Goal: Task Accomplishment & Management: Manage account settings

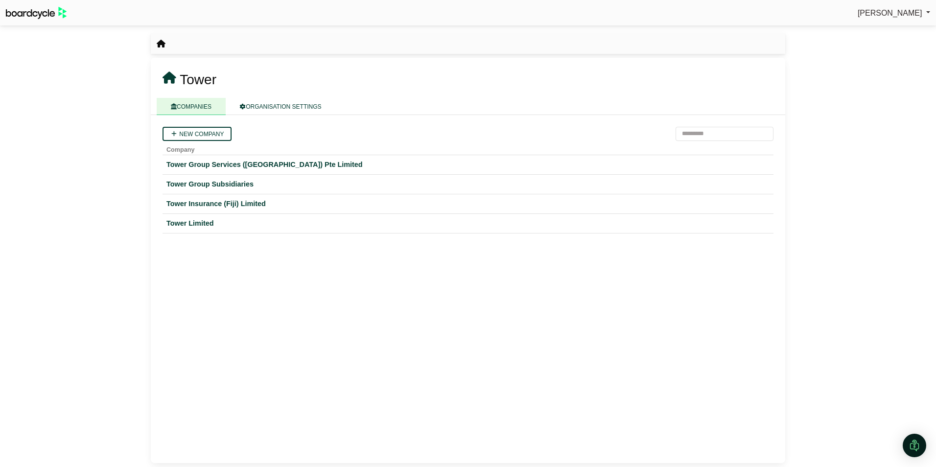
click at [193, 76] on span "Tower" at bounding box center [198, 79] width 37 height 15
click at [168, 78] on icon at bounding box center [170, 78] width 14 height 12
click at [161, 44] on icon "breadcrumb" at bounding box center [161, 44] width 9 height 8
click at [188, 109] on link "COMPANIES" at bounding box center [191, 106] width 69 height 17
click at [186, 221] on div "Tower Limited" at bounding box center [467, 223] width 603 height 11
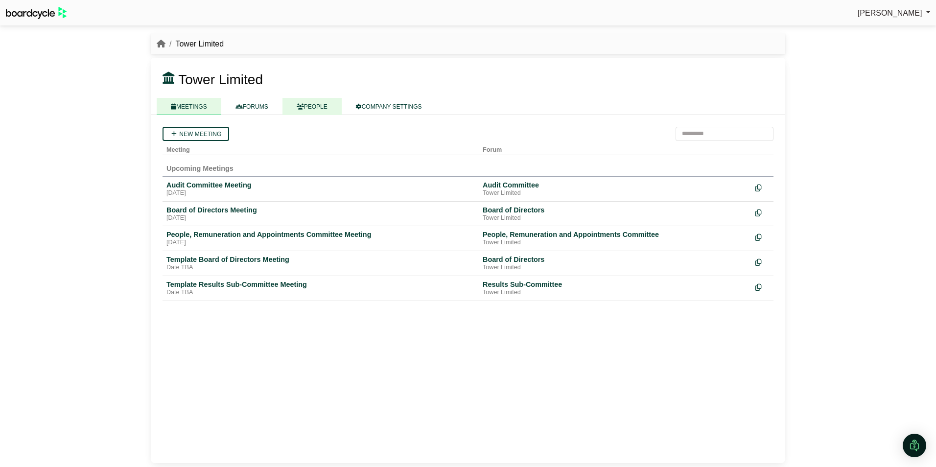
click at [310, 103] on link "PEOPLE" at bounding box center [311, 106] width 59 height 17
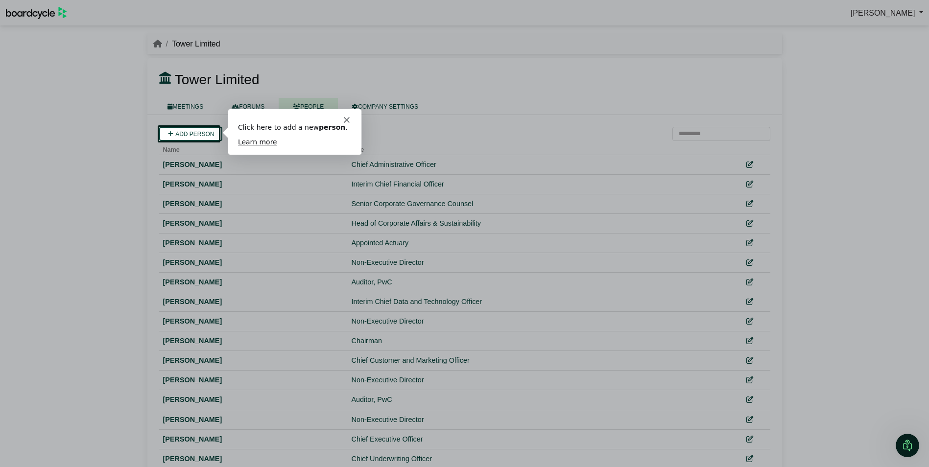
click at [749, 301] on div "Product tour overlay" at bounding box center [464, 233] width 929 height 467
click at [347, 118] on polygon "Close" at bounding box center [346, 120] width 6 height 6
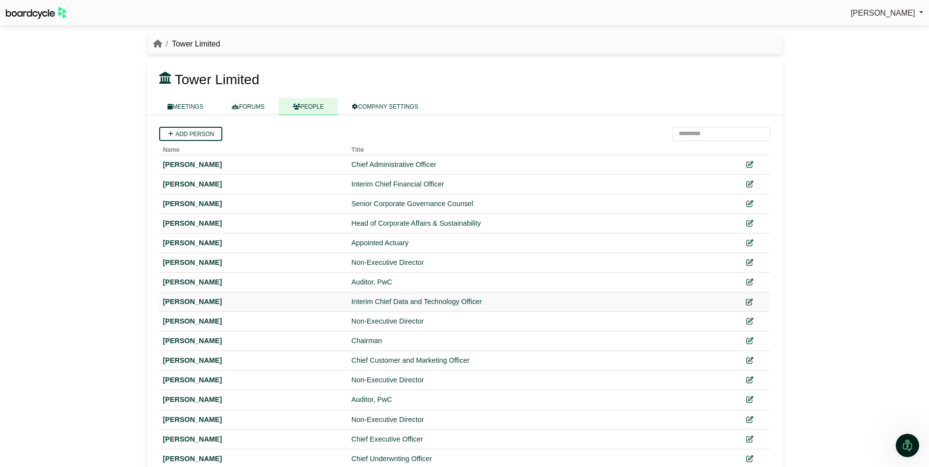
click at [748, 301] on icon at bounding box center [749, 302] width 7 height 7
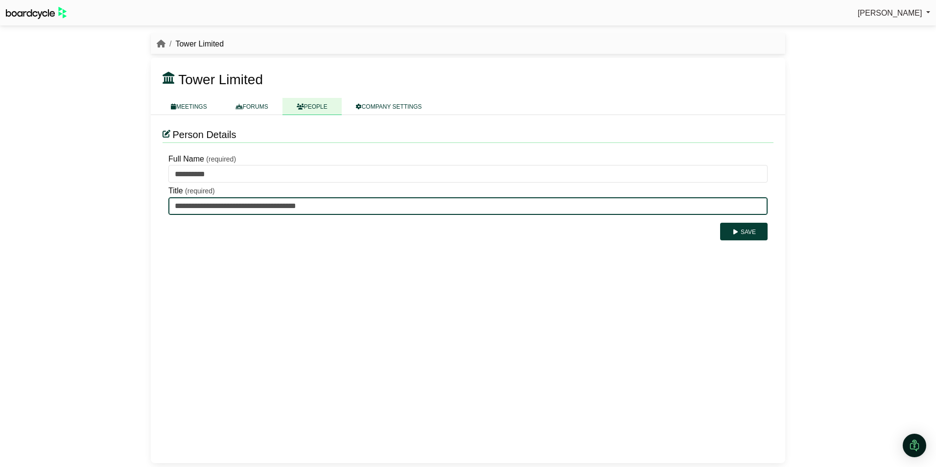
click at [300, 204] on input "**********" at bounding box center [467, 206] width 599 height 18
drag, startPoint x: 306, startPoint y: 202, endPoint x: 187, endPoint y: 195, distance: 118.7
click at [187, 195] on div "**********" at bounding box center [468, 199] width 611 height 32
paste input "text"
type input "**********"
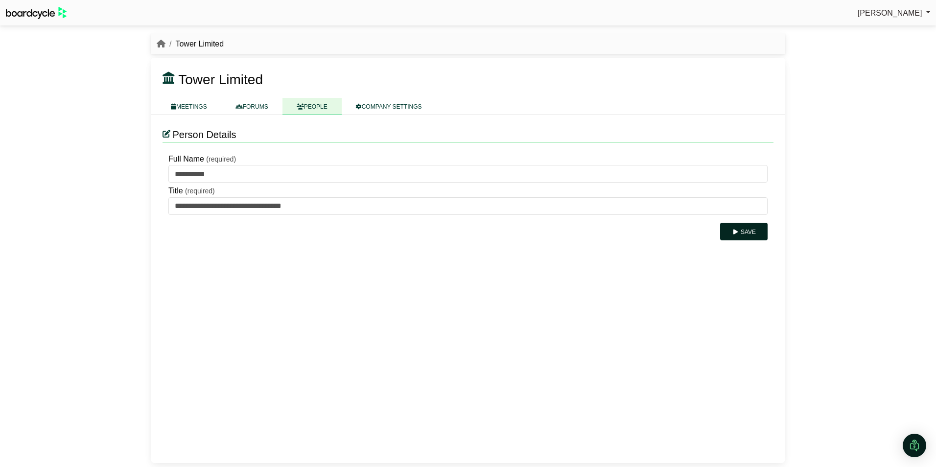
click at [752, 231] on button "Save" at bounding box center [743, 232] width 47 height 18
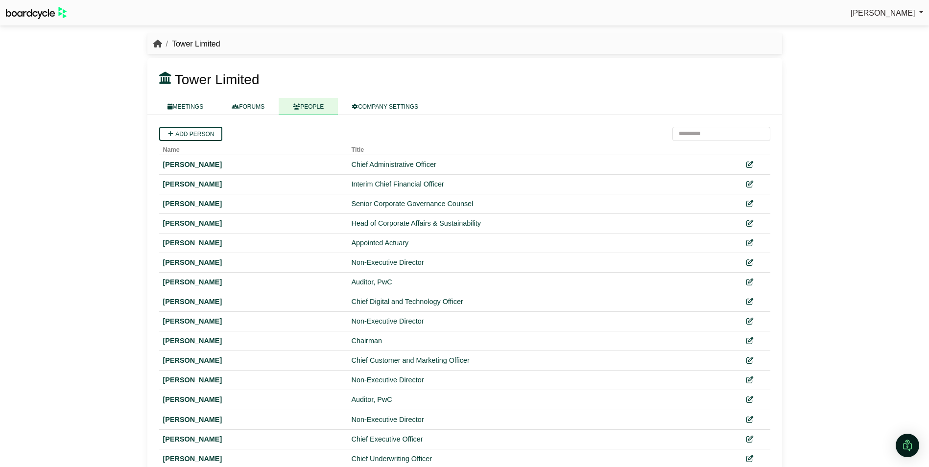
click at [158, 43] on icon "breadcrumb" at bounding box center [157, 44] width 9 height 8
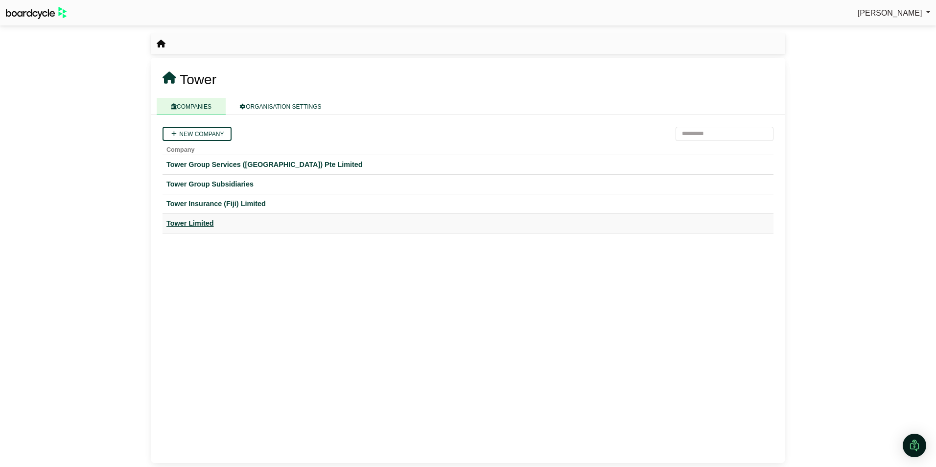
click at [194, 220] on div "Tower Limited" at bounding box center [467, 223] width 603 height 11
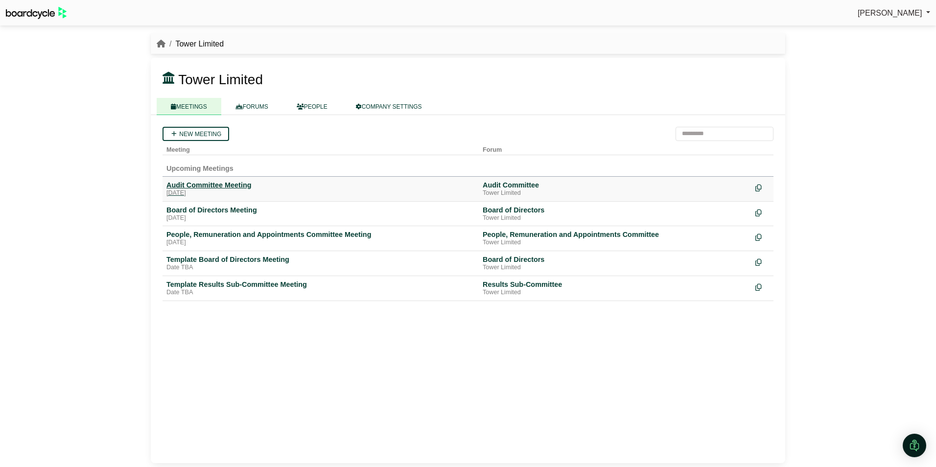
click at [196, 186] on div "Audit Committee Meeting" at bounding box center [320, 185] width 308 height 9
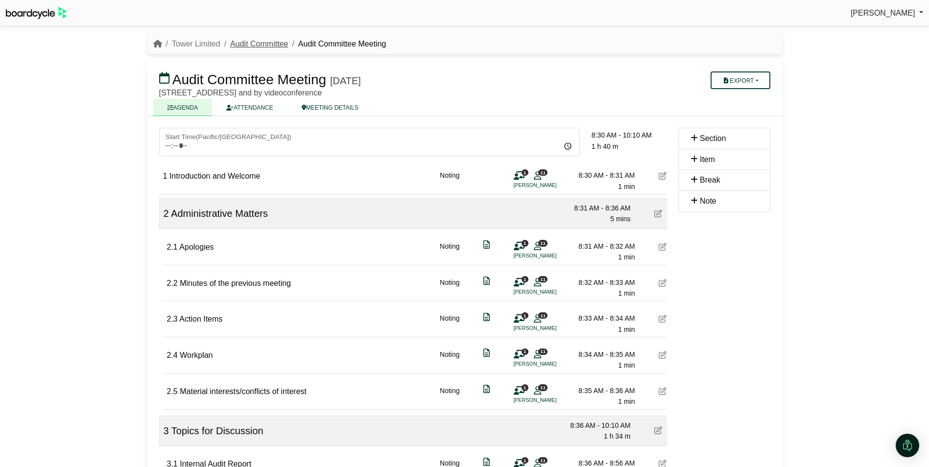
click at [258, 42] on link "Audit Committee" at bounding box center [259, 44] width 58 height 8
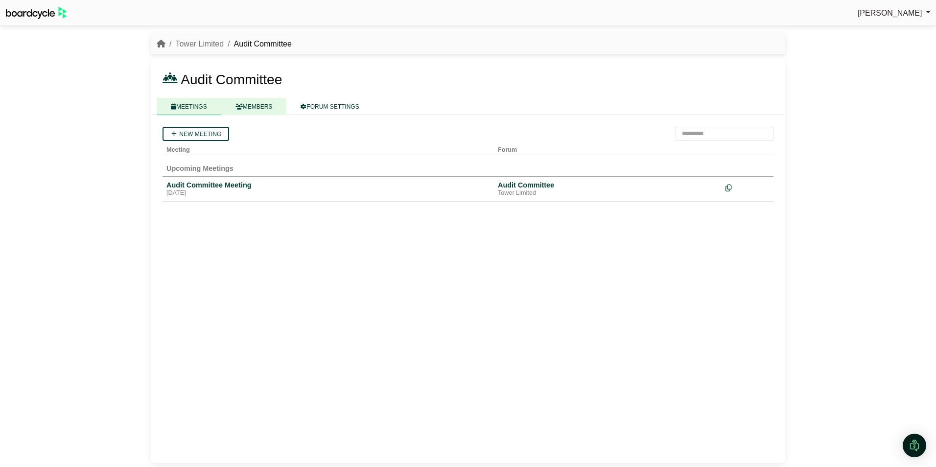
click at [253, 106] on link "MEMBERS" at bounding box center [254, 106] width 66 height 17
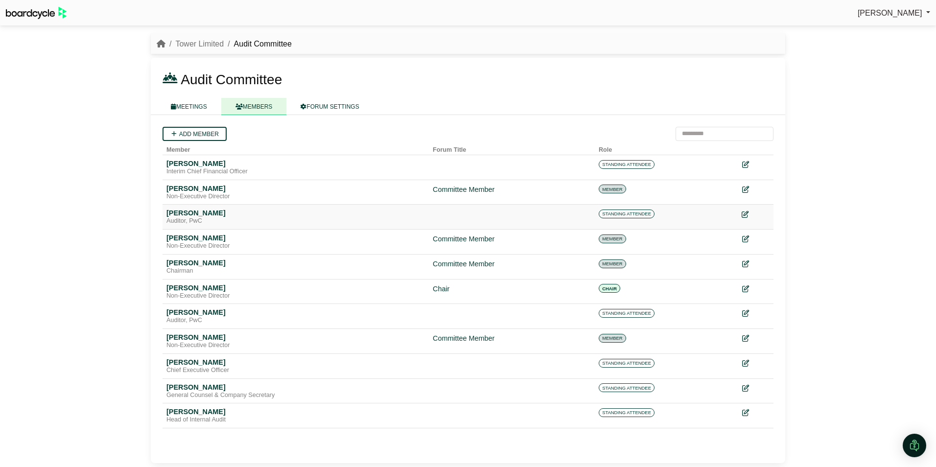
click at [746, 212] on icon at bounding box center [745, 214] width 7 height 7
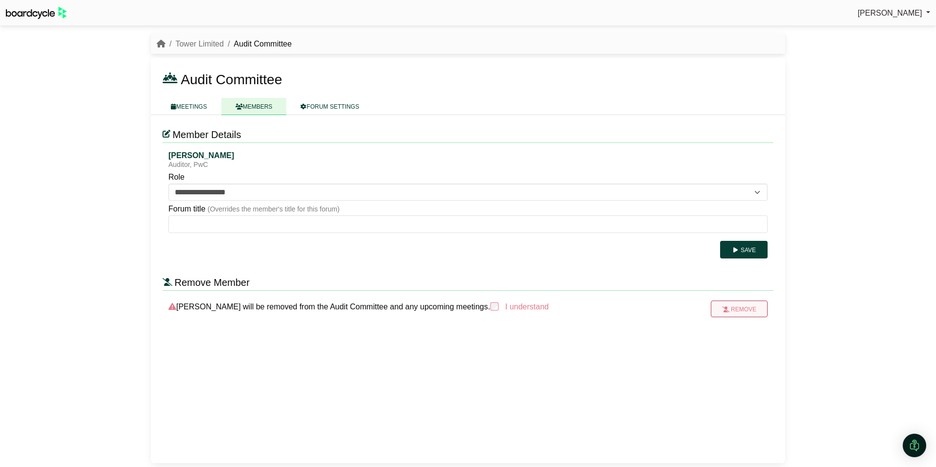
click at [745, 310] on button "Remove" at bounding box center [739, 309] width 57 height 17
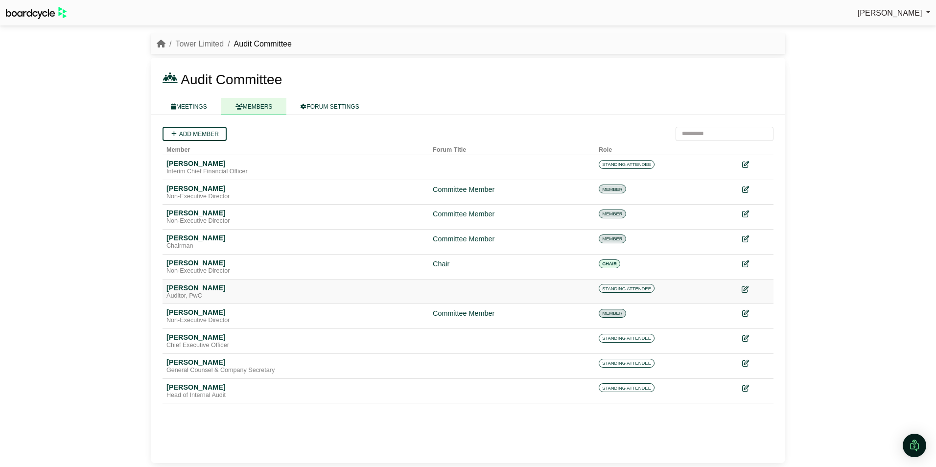
click at [745, 288] on icon at bounding box center [745, 288] width 7 height 7
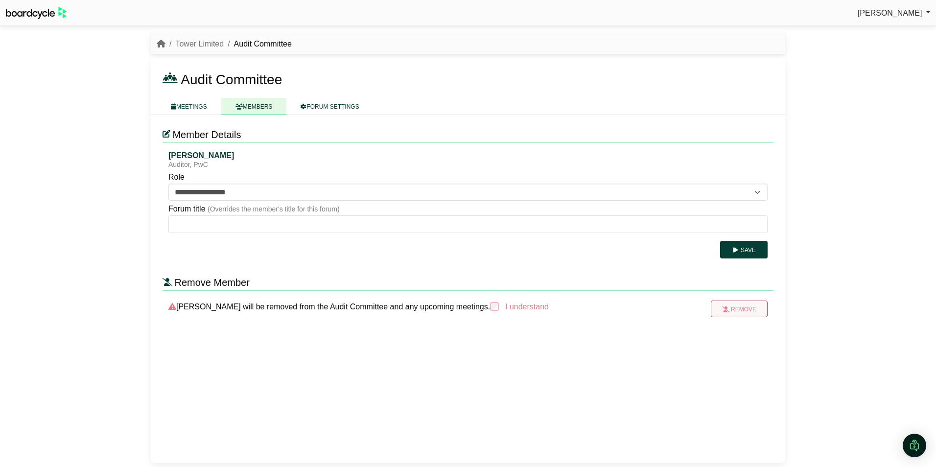
click at [736, 309] on button "Remove" at bounding box center [739, 309] width 57 height 17
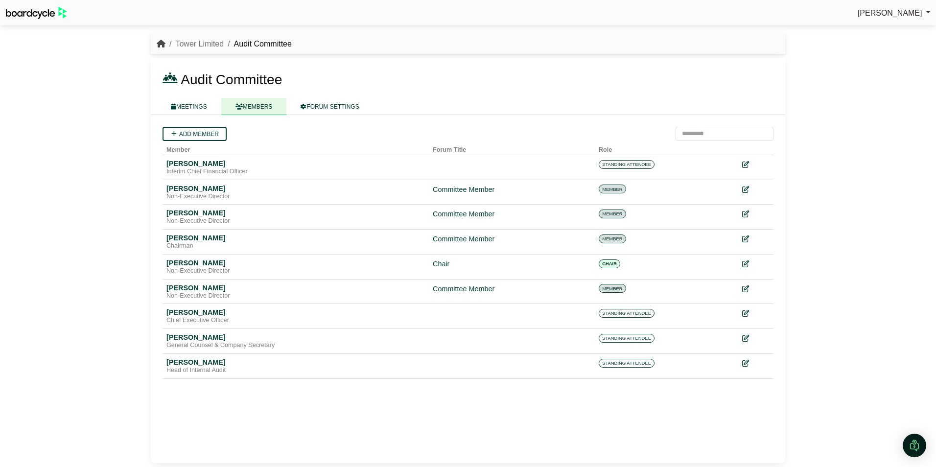
click at [160, 43] on icon "breadcrumb" at bounding box center [161, 44] width 9 height 8
